Goal: Obtain resource: Obtain resource

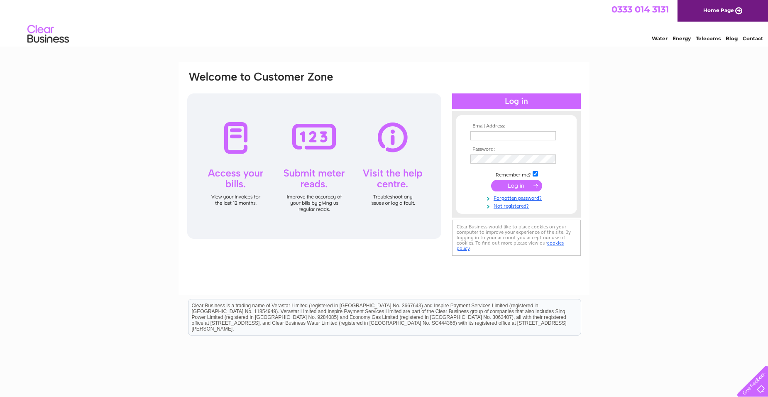
click at [494, 136] on input "text" at bounding box center [514, 135] width 86 height 9
type input "[EMAIL_ADDRESS][PERSON_NAME][DOMAIN_NAME]"
click at [507, 186] on input "submit" at bounding box center [516, 187] width 51 height 12
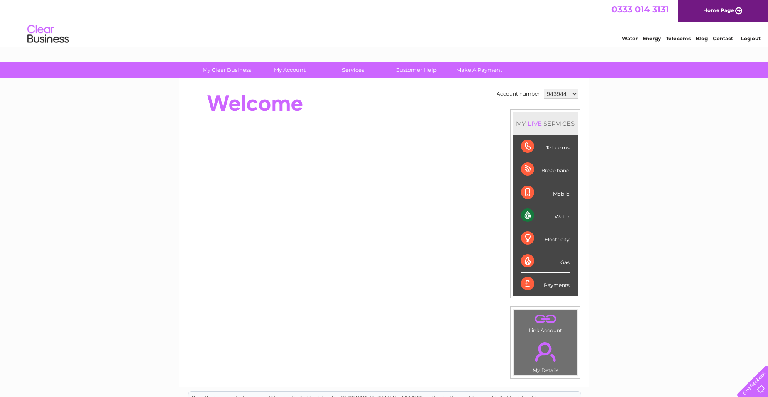
click at [573, 94] on select "943944 1155111" at bounding box center [561, 94] width 34 height 10
click at [544, 89] on select "943944 1155111" at bounding box center [561, 94] width 34 height 10
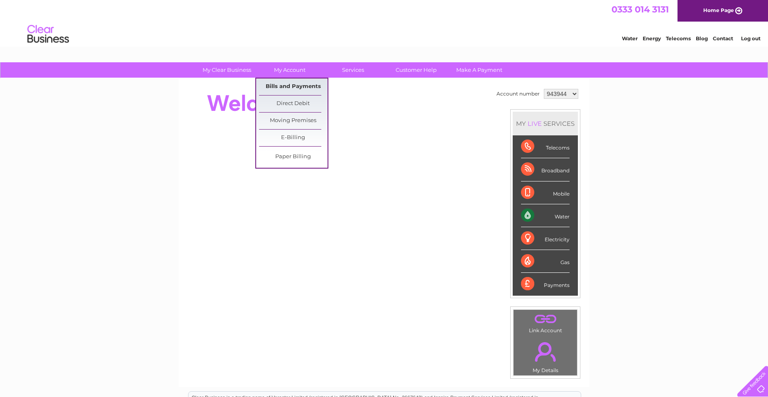
click at [299, 83] on link "Bills and Payments" at bounding box center [293, 86] width 69 height 17
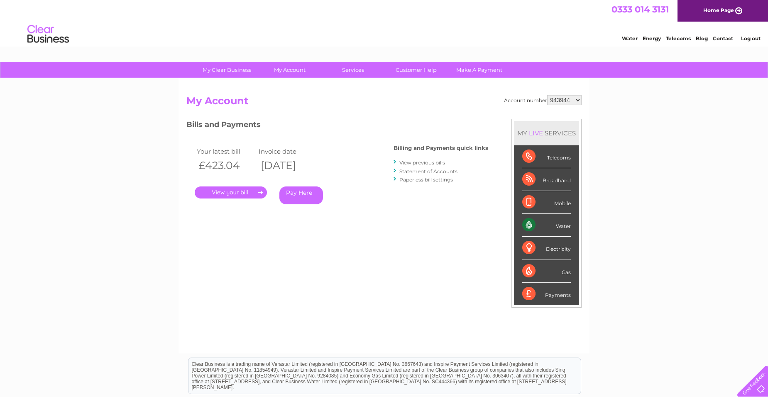
click at [254, 192] on link "." at bounding box center [231, 192] width 72 height 12
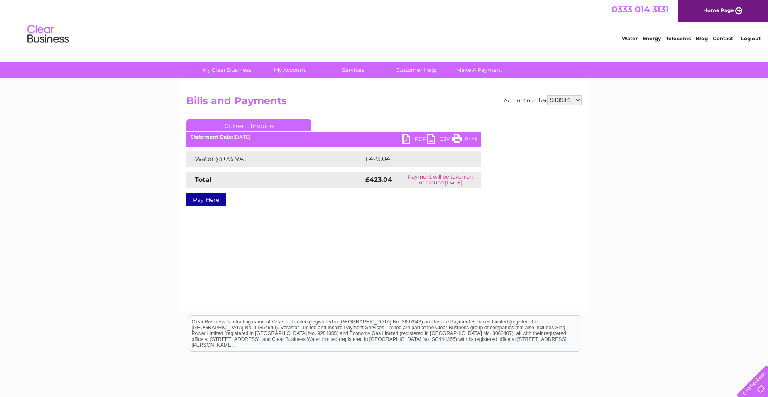
click at [412, 140] on link "PDF" at bounding box center [414, 140] width 25 height 12
click at [412, 137] on link "PDF" at bounding box center [414, 140] width 25 height 12
click at [419, 138] on link "PDF" at bounding box center [414, 140] width 25 height 12
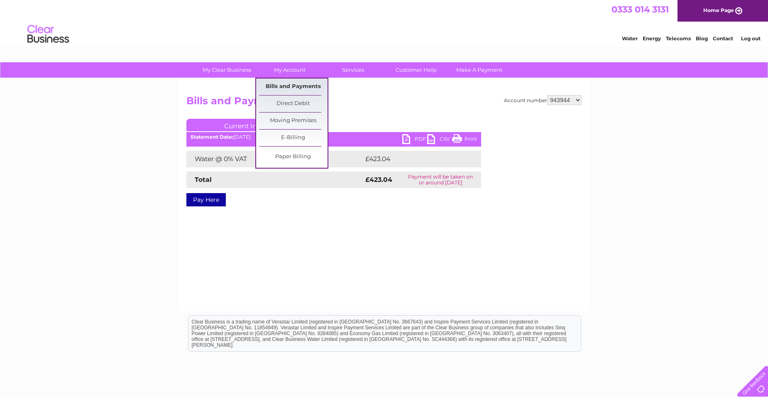
click at [281, 84] on link "Bills and Payments" at bounding box center [293, 86] width 69 height 17
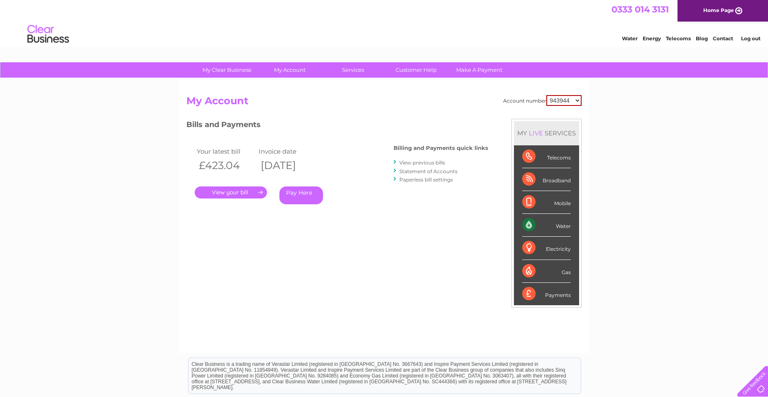
click at [413, 164] on link "View previous bills" at bounding box center [422, 162] width 46 height 6
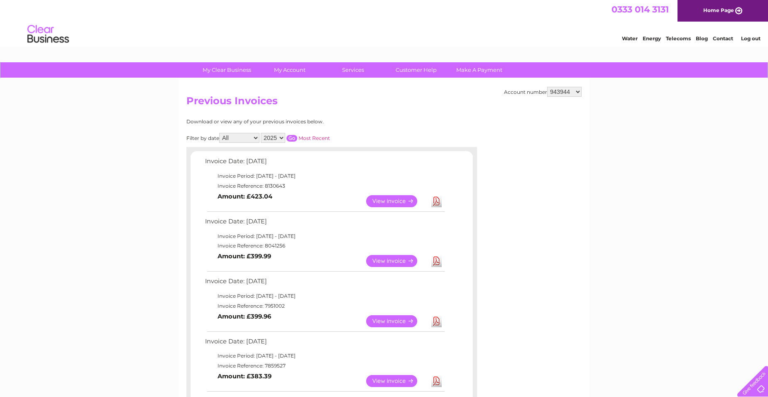
click at [390, 262] on link "View" at bounding box center [396, 261] width 61 height 12
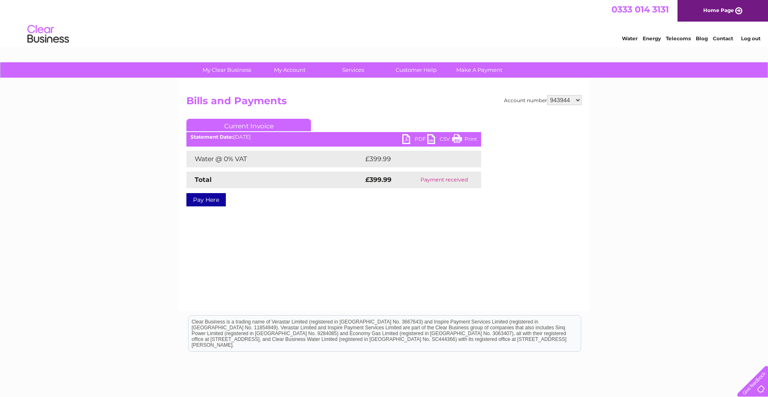
click at [415, 136] on link "PDF" at bounding box center [414, 140] width 25 height 12
click at [747, 38] on link "Log out" at bounding box center [751, 38] width 20 height 6
